Goal: Check status: Check status

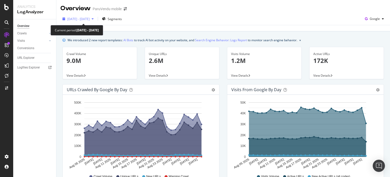
click at [81, 20] on span "[DATE] - [DATE]" at bounding box center [78, 19] width 22 height 4
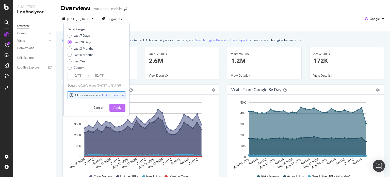
click at [121, 106] on div "Apply" at bounding box center [118, 107] width 8 height 4
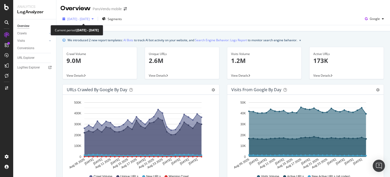
click at [88, 21] on div "[DATE] - [DATE]" at bounding box center [78, 19] width 22 height 4
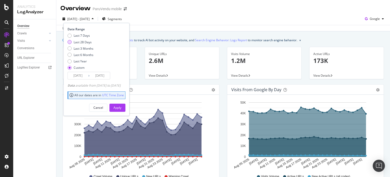
click at [84, 41] on div "Last 28 Days" at bounding box center [83, 42] width 18 height 4
type input "[DATE]"
click at [121, 105] on div "Apply" at bounding box center [118, 107] width 8 height 4
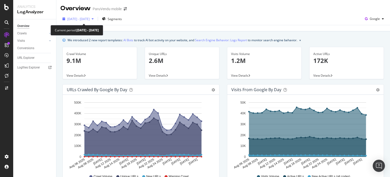
click at [78, 19] on span "[DATE] - [DATE]" at bounding box center [78, 19] width 22 height 4
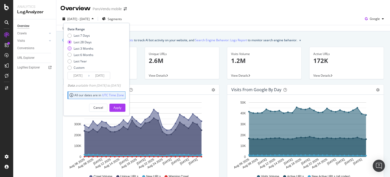
click at [79, 49] on div "Last 3 Months" at bounding box center [84, 48] width 20 height 4
type input "[DATE]"
click at [121, 107] on div "Apply" at bounding box center [118, 107] width 8 height 4
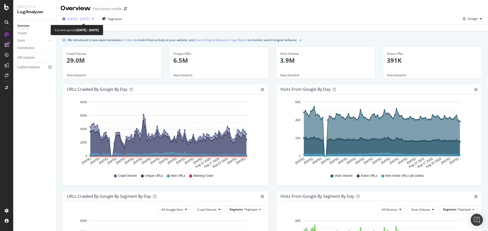
click at [87, 20] on span "[DATE] - [DATE]" at bounding box center [78, 19] width 22 height 4
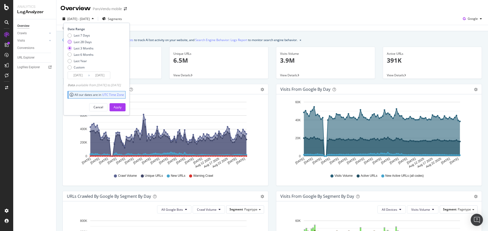
click at [79, 41] on div "Last 28 Days" at bounding box center [83, 42] width 18 height 4
type input "[DATE]"
click at [121, 106] on div "Apply" at bounding box center [118, 107] width 8 height 4
